Goal: Task Accomplishment & Management: Use online tool/utility

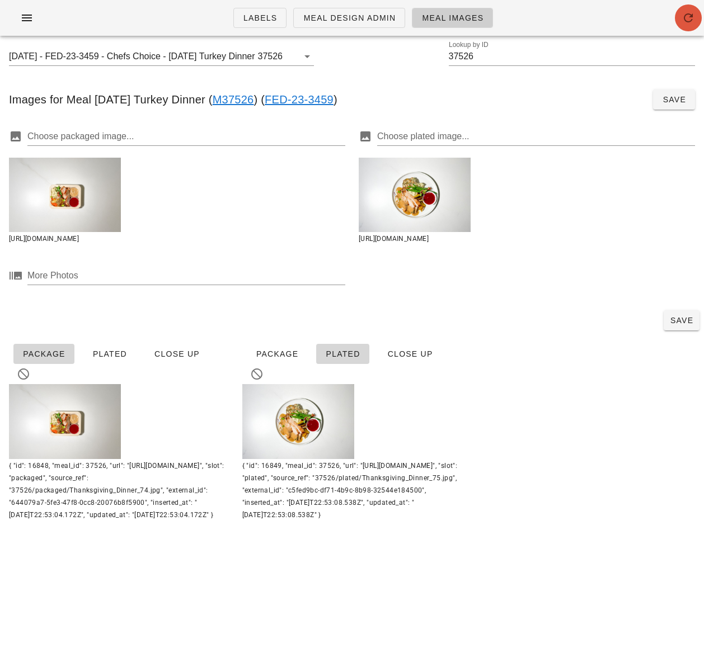
click at [686, 18] on icon "button" at bounding box center [687, 17] width 13 height 13
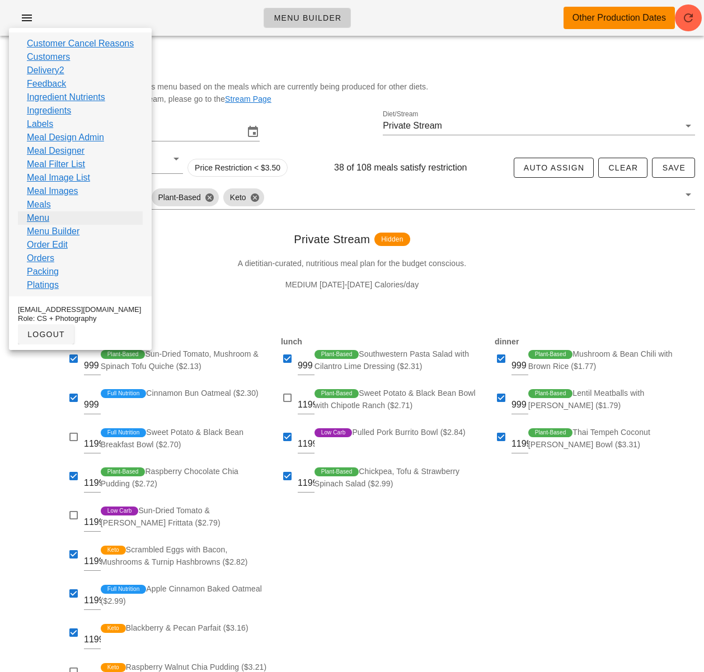
click at [39, 217] on link "Menu" at bounding box center [38, 217] width 22 height 13
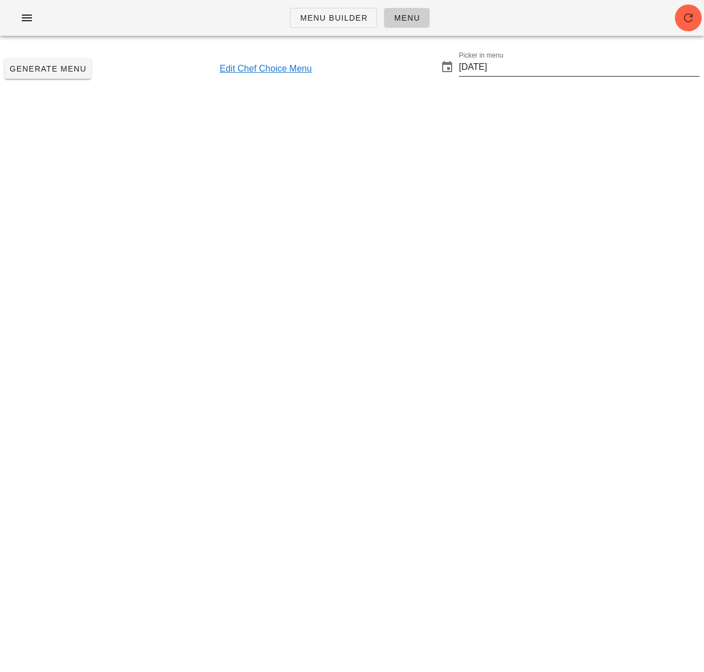
click at [512, 73] on input "2025-10-19" at bounding box center [579, 67] width 240 height 18
click at [420, 60] on div "Generate Menu Edit Chef Choice Menu Picker in menu 2025-10-19" at bounding box center [352, 69] width 704 height 48
click at [503, 68] on input "2025-10-19" at bounding box center [579, 67] width 240 height 18
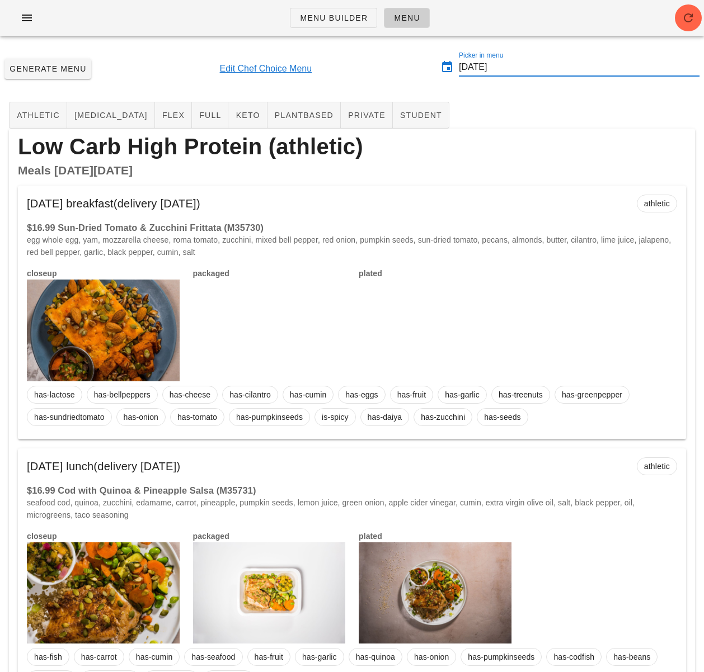
click at [518, 65] on input "2025-10-19" at bounding box center [579, 67] width 240 height 18
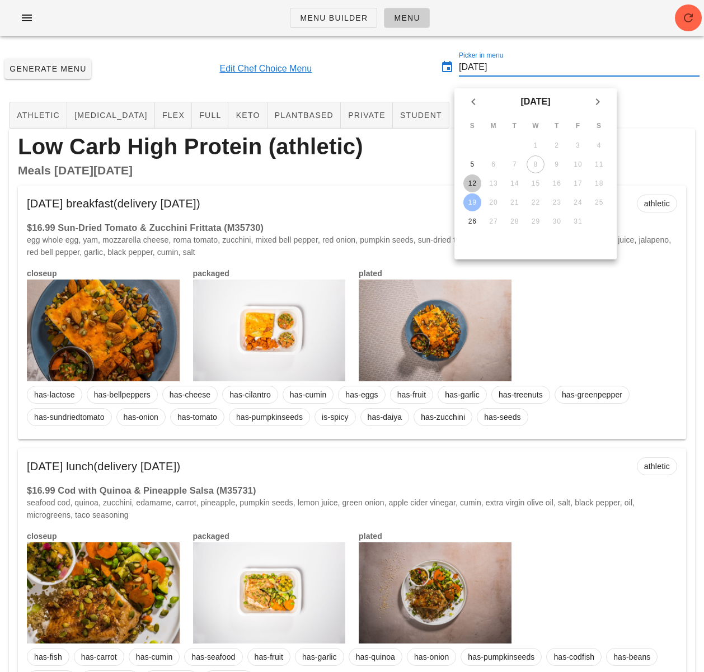
click at [473, 182] on div "12" at bounding box center [472, 184] width 18 height 8
type input "2025-10-12"
click at [690, 22] on icon "button" at bounding box center [687, 17] width 13 height 13
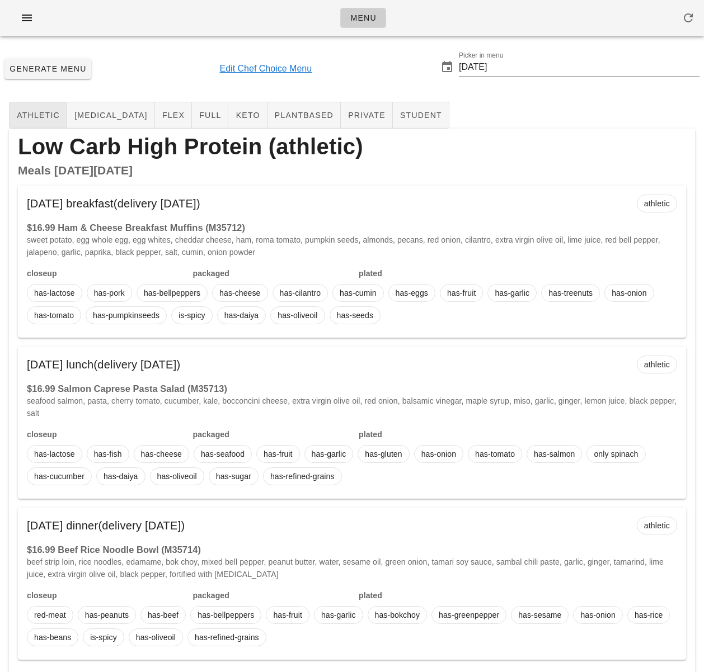
click at [171, 65] on div "Generate Menu Edit Chef Choice Menu Picker in menu 2025-10-12" at bounding box center [352, 69] width 704 height 48
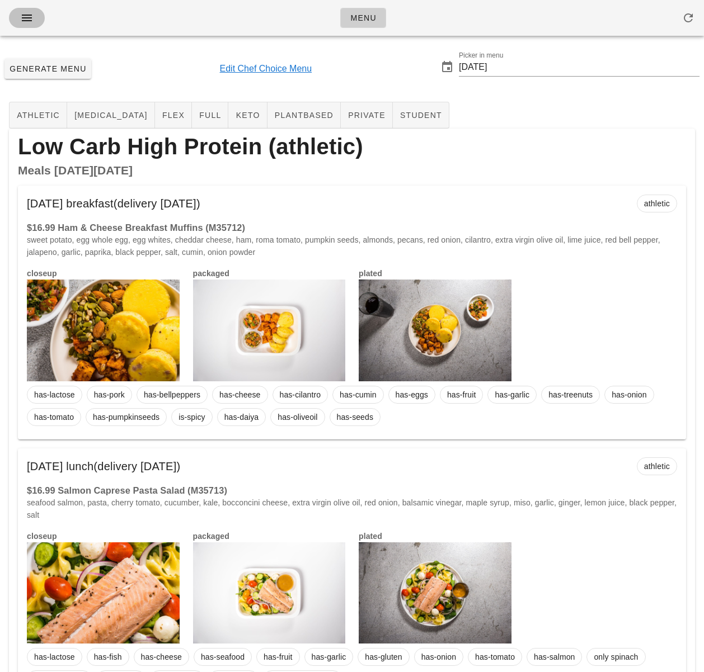
click at [30, 21] on icon "button" at bounding box center [26, 17] width 13 height 13
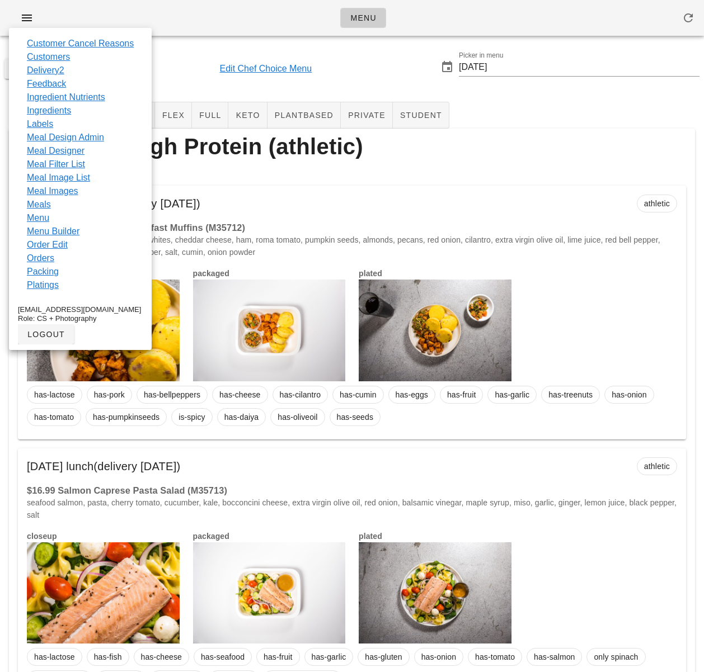
click at [188, 66] on div "Generate Menu Edit Chef Choice Menu Picker in menu 2025-10-12" at bounding box center [352, 69] width 704 height 48
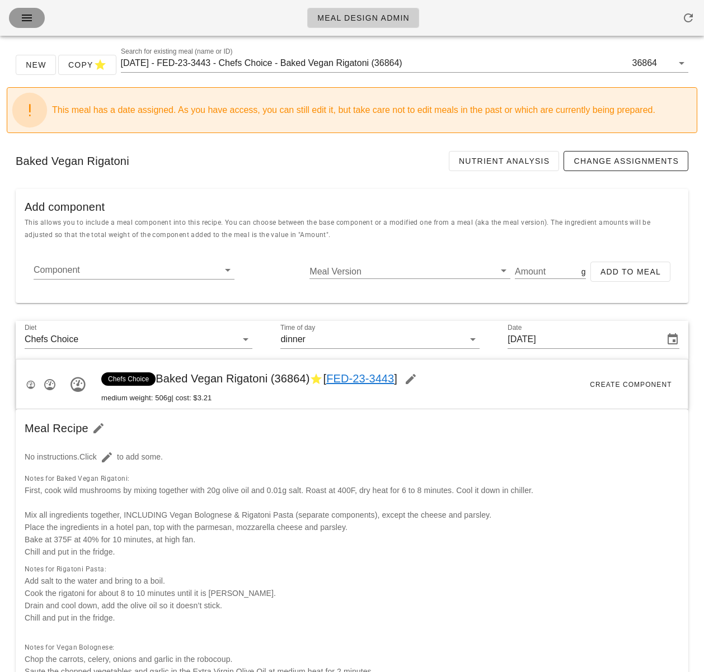
click at [29, 18] on icon "button" at bounding box center [26, 17] width 13 height 13
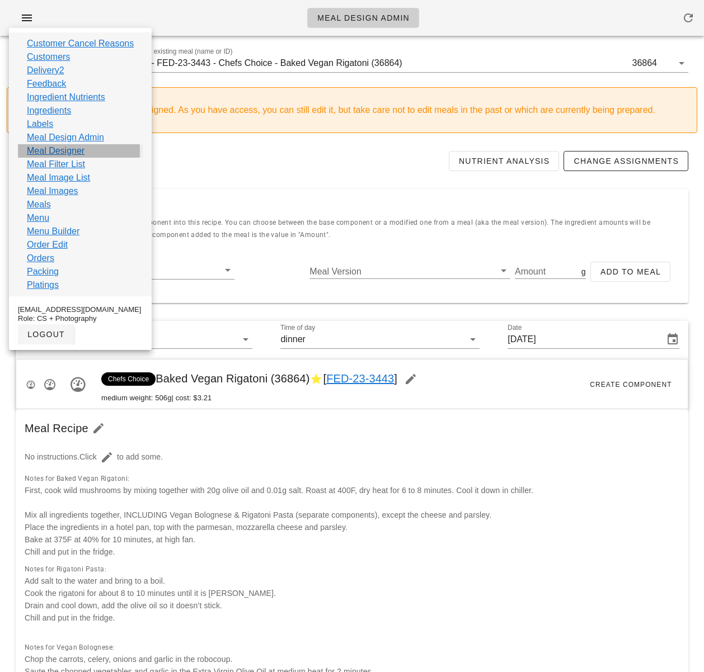
click at [78, 151] on link "Meal Designer" at bounding box center [56, 150] width 58 height 13
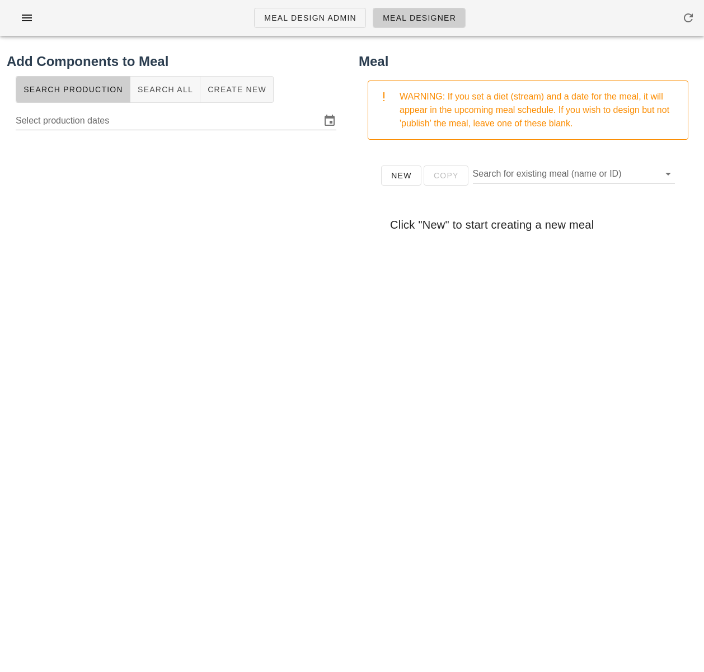
click at [177, 191] on div at bounding box center [176, 357] width 338 height 447
click at [228, 182] on div at bounding box center [176, 357] width 338 height 447
